Goal: Information Seeking & Learning: Learn about a topic

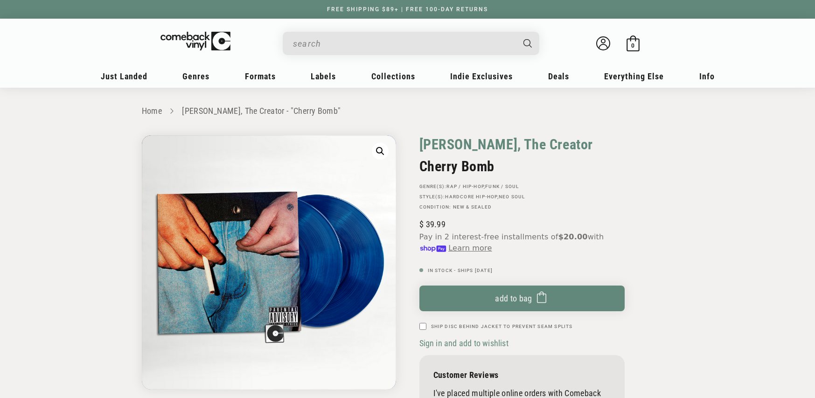
click at [472, 141] on link "[PERSON_NAME], The Creator" at bounding box center [507, 144] width 174 height 18
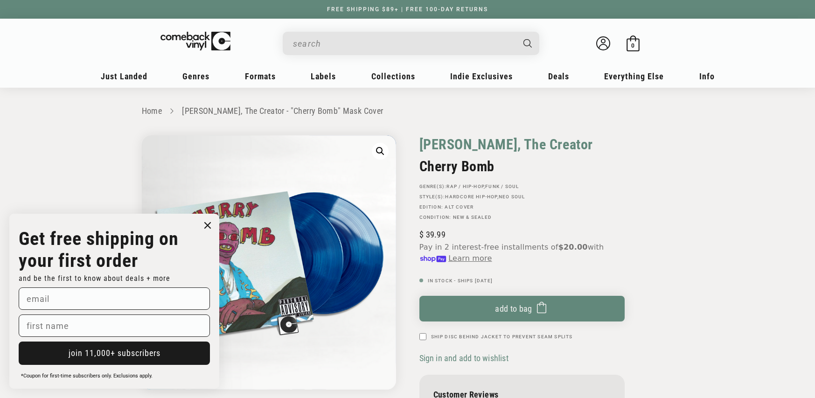
click at [448, 138] on link "Tyler, The Creator" at bounding box center [507, 144] width 174 height 18
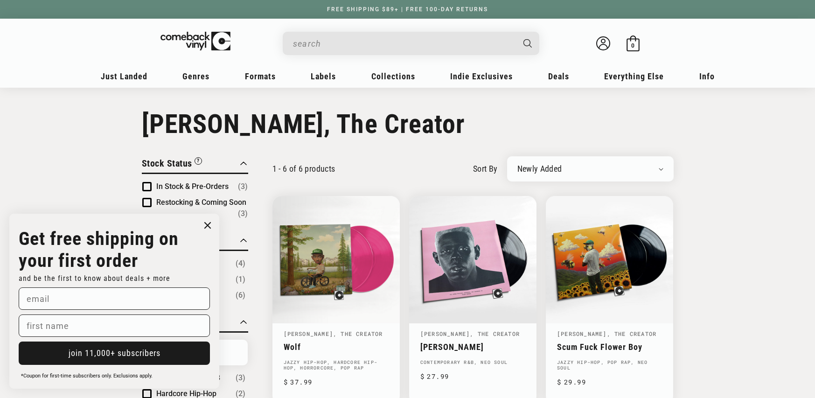
click at [206, 225] on circle "Close dialog" at bounding box center [208, 226] width 14 height 14
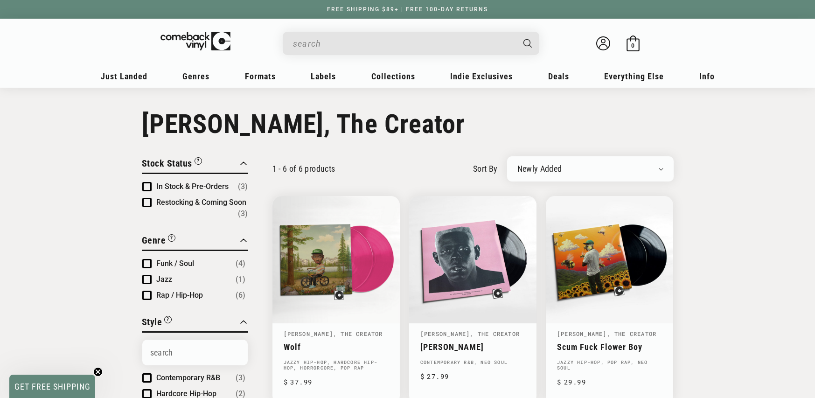
click at [344, 36] on input "When autocomplete results are available use up and down arrows to review and en…" at bounding box center [403, 43] width 221 height 19
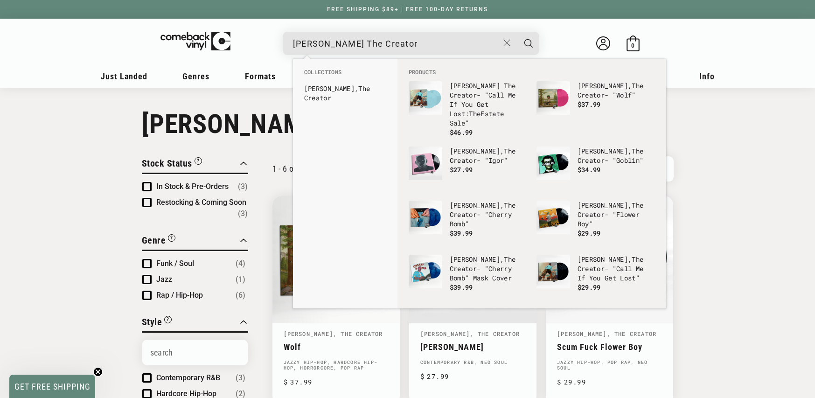
type input "[PERSON_NAME] The Creator"
click at [517, 32] on button "Search" at bounding box center [528, 43] width 23 height 23
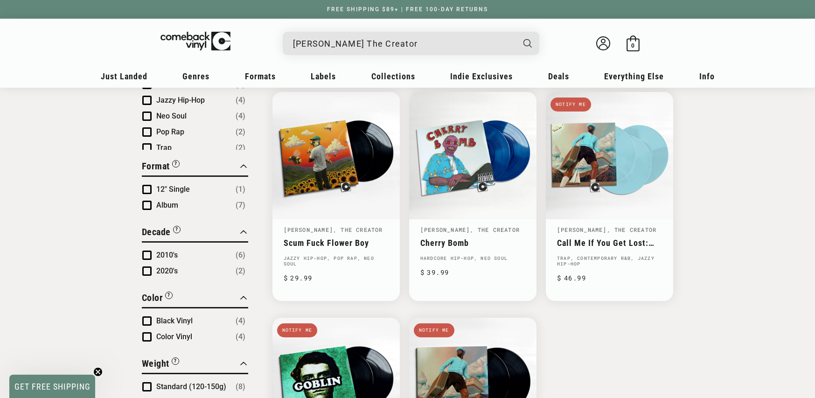
scroll to position [358, 0]
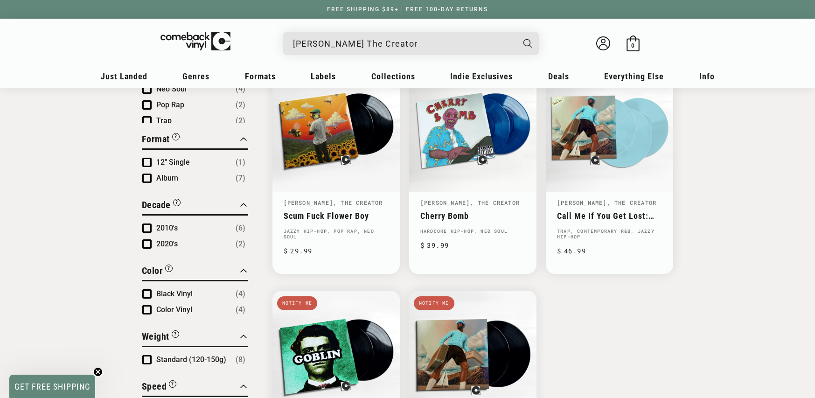
click at [376, 41] on input "[PERSON_NAME] The Creator" at bounding box center [403, 43] width 221 height 19
click at [376, 41] on input "Tyler The Creator" at bounding box center [403, 43] width 221 height 19
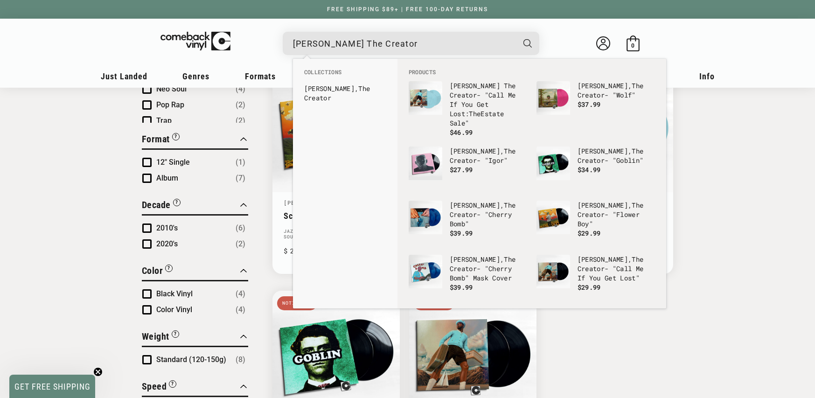
click at [376, 41] on input "Tyler The Creator" at bounding box center [403, 43] width 221 height 19
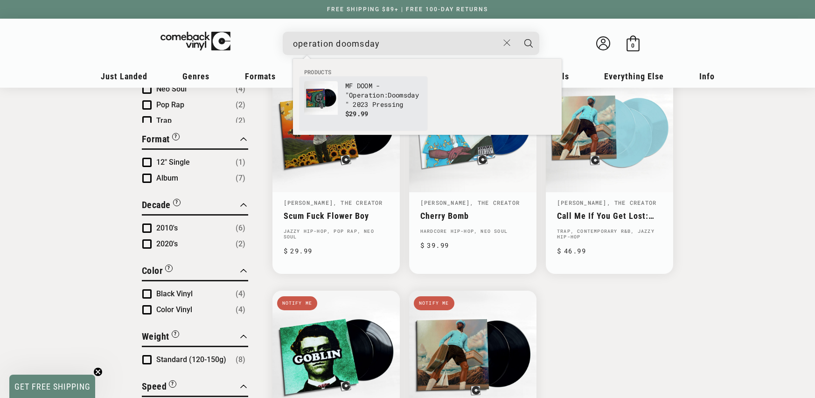
type input "operation doomsday"
click at [372, 87] on p "MF DOOM - " Operation : Doomsday " 2023 Pressing" at bounding box center [383, 95] width 77 height 28
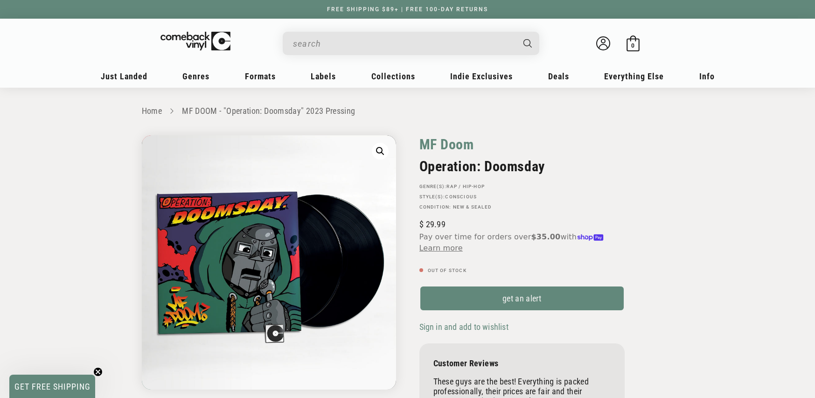
click at [457, 147] on link "MF Doom" at bounding box center [447, 144] width 55 height 18
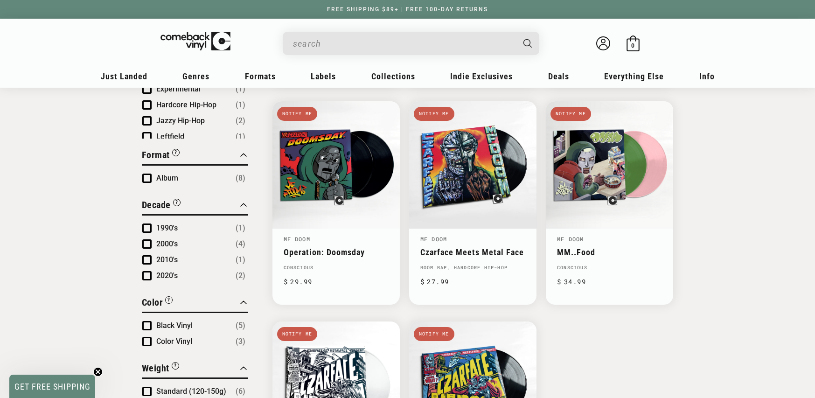
scroll to position [376, 0]
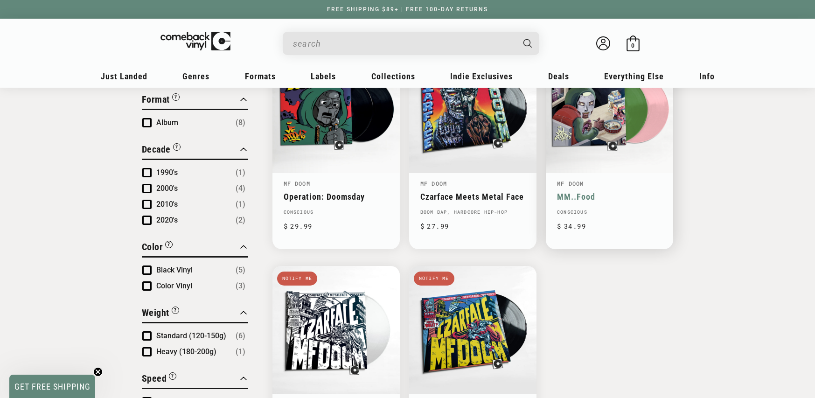
click at [617, 192] on link "MM..Food" at bounding box center [609, 197] width 105 height 10
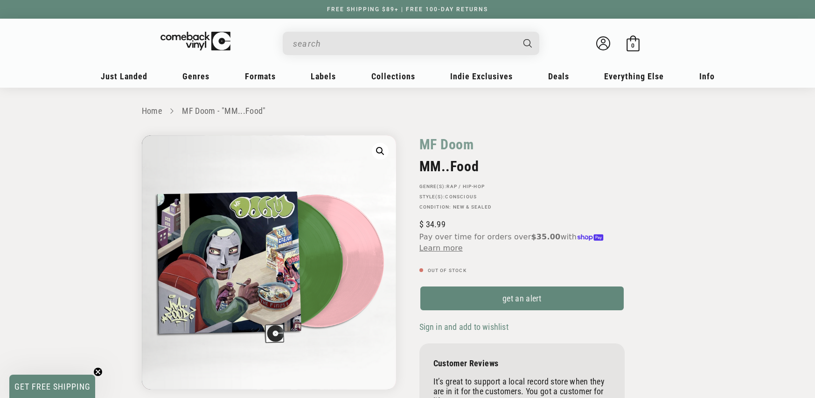
click at [332, 48] on input "When autocomplete results are available use up and down arrows to review and en…" at bounding box center [403, 43] width 221 height 19
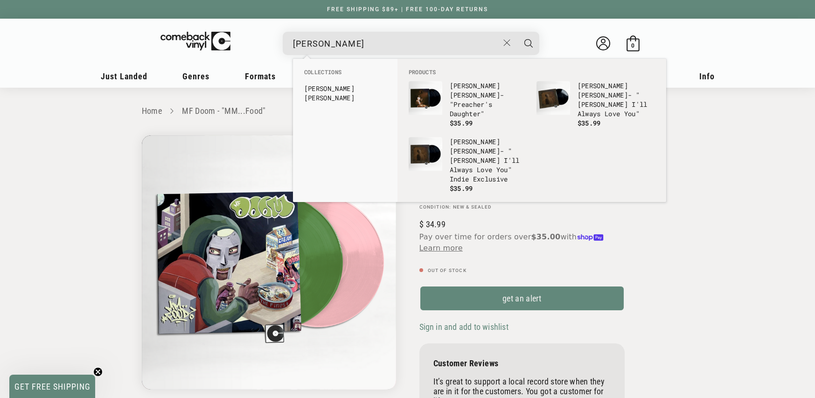
type input "ethel cain"
click at [588, 100] on p "Ethel Cain - "Willoughby Tucker I'll Always Love You"" at bounding box center [616, 99] width 77 height 37
